Goal: Task Accomplishment & Management: Complete application form

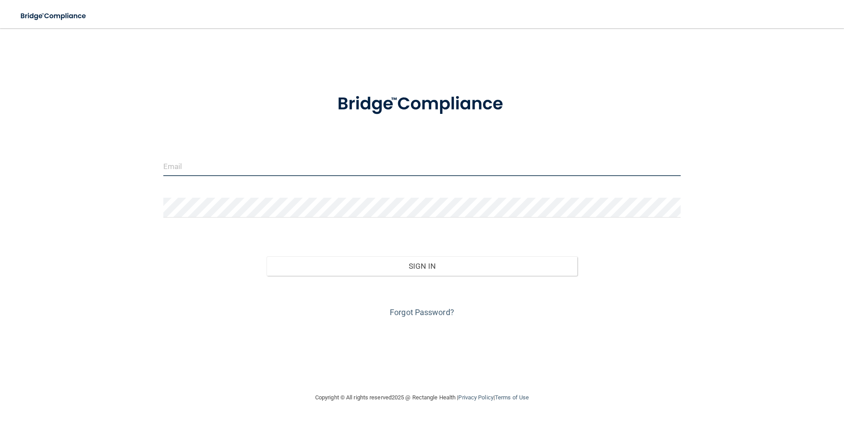
click at [244, 161] on input "email" at bounding box center [422, 166] width 518 height 20
type input "[EMAIL_ADDRESS][DOMAIN_NAME]"
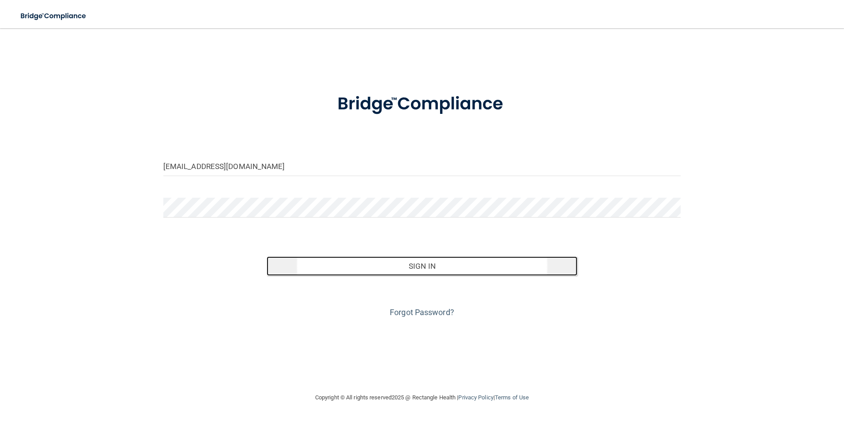
click at [505, 266] on button "Sign In" at bounding box center [422, 266] width 311 height 19
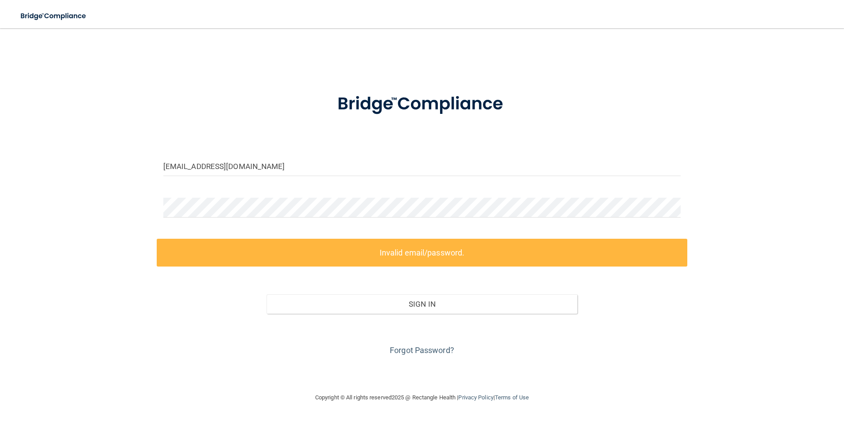
click at [404, 287] on div "Sign In" at bounding box center [422, 295] width 531 height 37
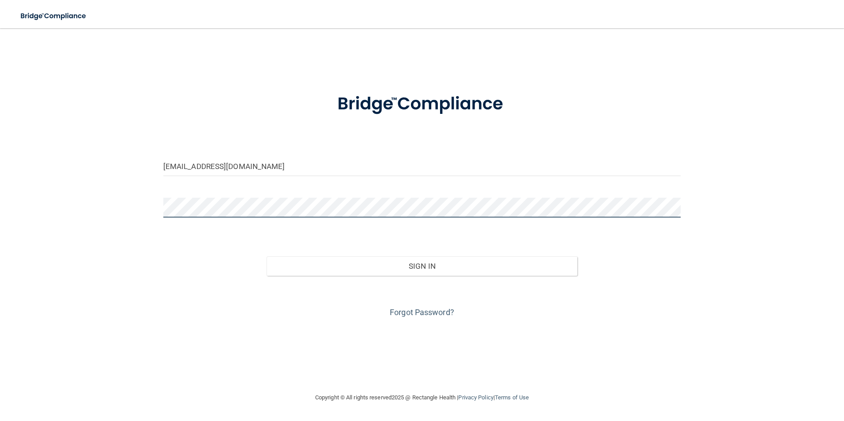
click at [267, 257] on button "Sign In" at bounding box center [422, 266] width 311 height 19
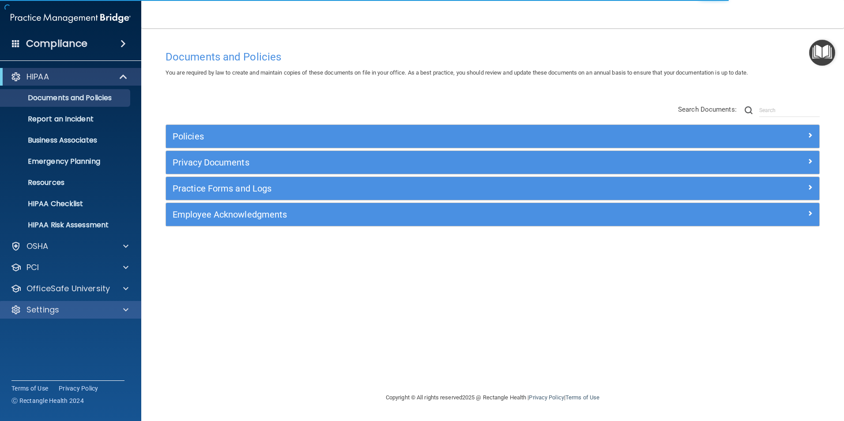
click at [45, 303] on div "Settings" at bounding box center [71, 310] width 142 height 18
click at [64, 310] on div "Settings" at bounding box center [59, 310] width 110 height 11
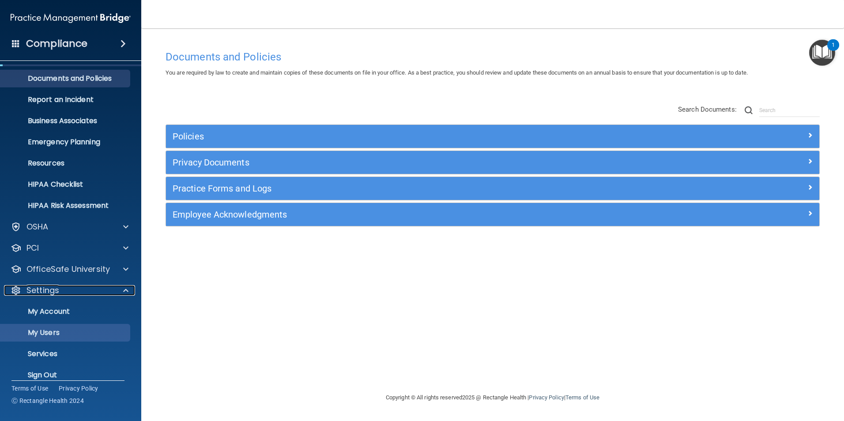
scroll to position [30, 0]
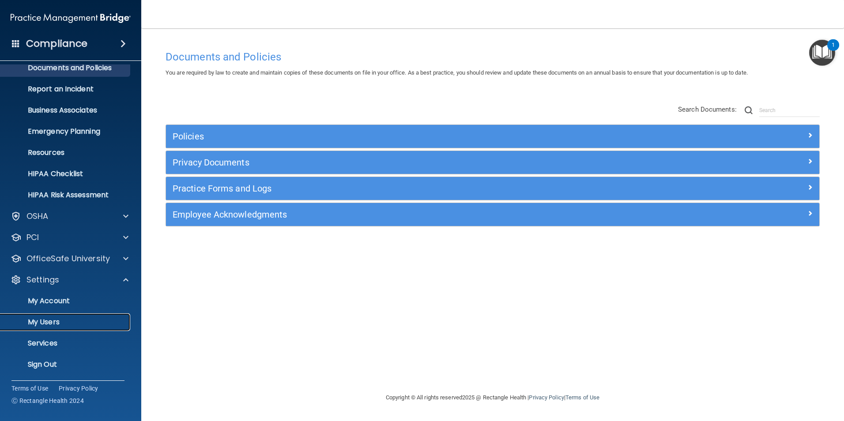
click at [41, 324] on p "My Users" at bounding box center [66, 322] width 121 height 9
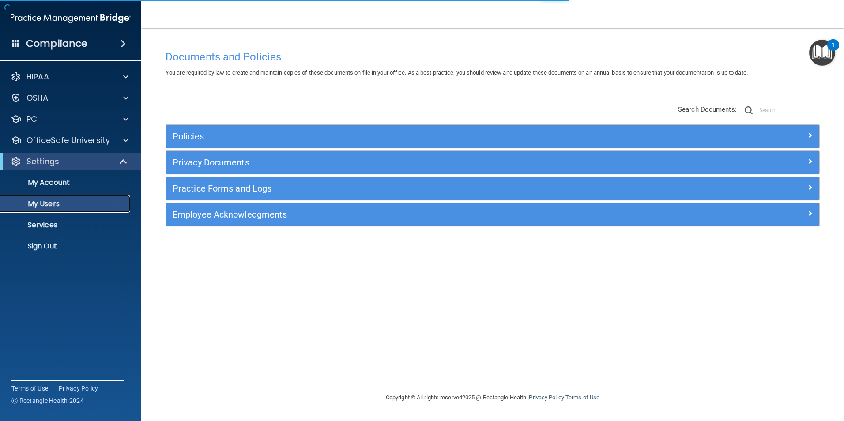
select select "20"
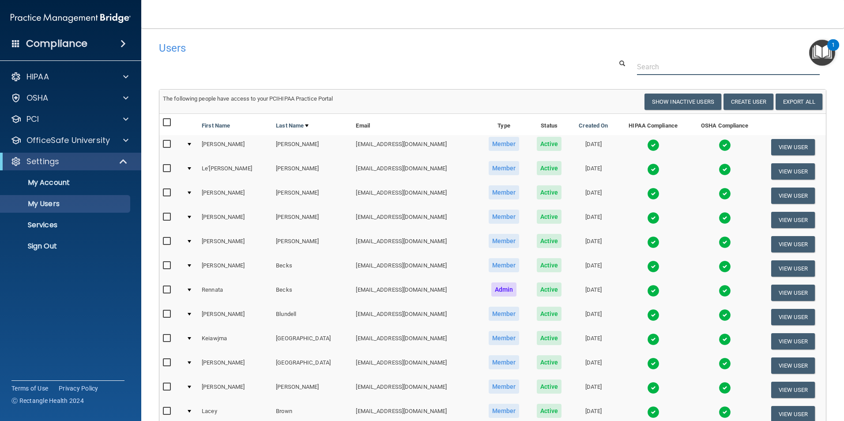
click at [683, 71] on input "text" at bounding box center [728, 67] width 183 height 16
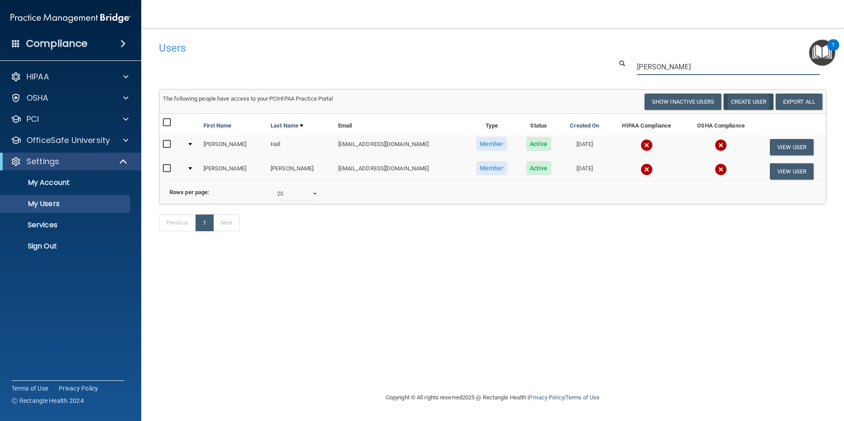
type input "[PERSON_NAME]"
click at [738, 103] on button "Create User" at bounding box center [749, 102] width 50 height 16
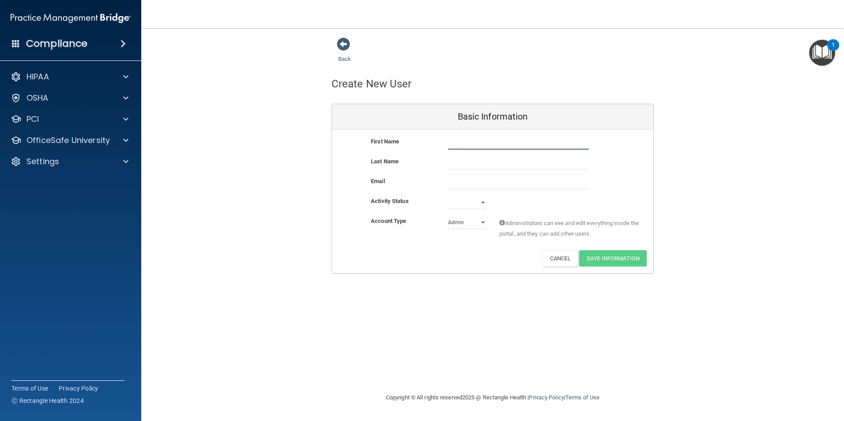
click at [459, 138] on input "text" at bounding box center [518, 142] width 141 height 13
type input "[PERSON_NAME]"
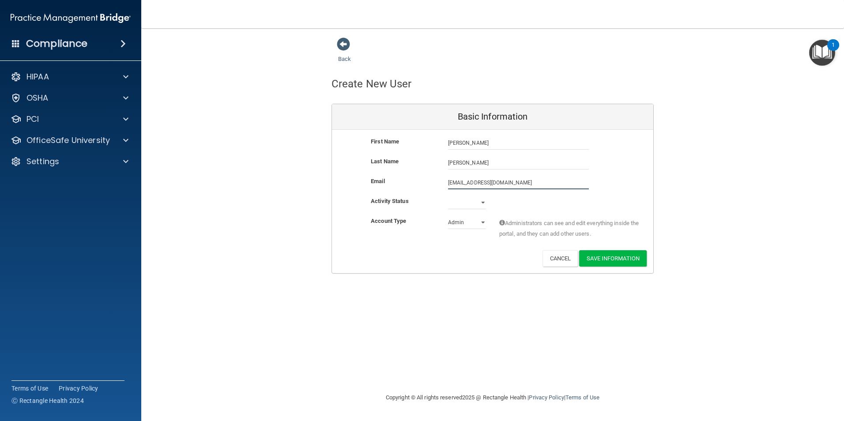
type input "[EMAIL_ADDRESS][DOMAIN_NAME]"
click at [457, 204] on select "Active Inactive" at bounding box center [467, 204] width 38 height 13
select select "active"
click at [448, 196] on select "Active Inactive" at bounding box center [467, 202] width 38 height 13
click at [461, 223] on select "Admin Member" at bounding box center [467, 222] width 38 height 13
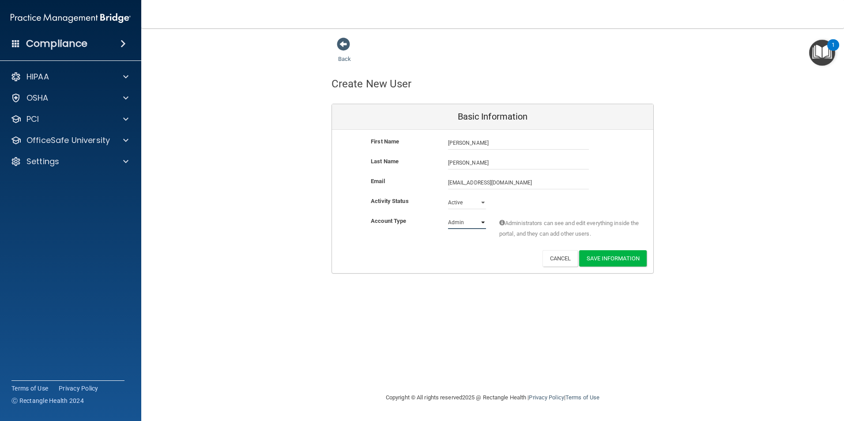
select select "practice_member"
click at [448, 216] on select "Admin Member" at bounding box center [467, 222] width 38 height 13
click at [644, 263] on button "Save Information" at bounding box center [613, 258] width 68 height 16
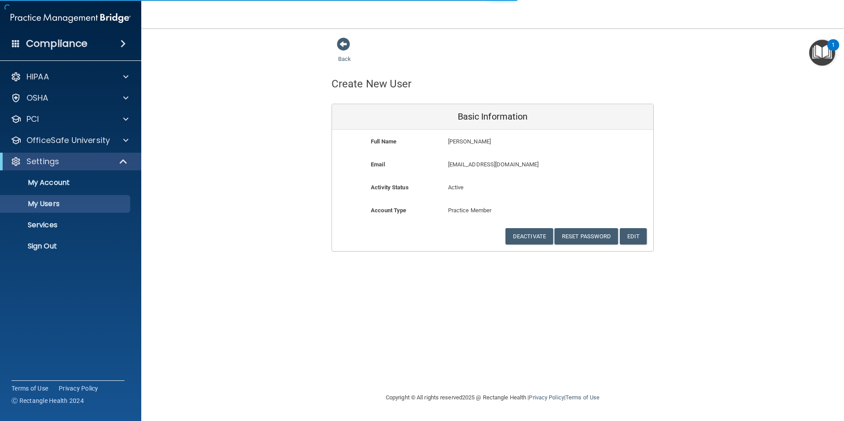
select select "20"
